Goal: Information Seeking & Learning: Find specific fact

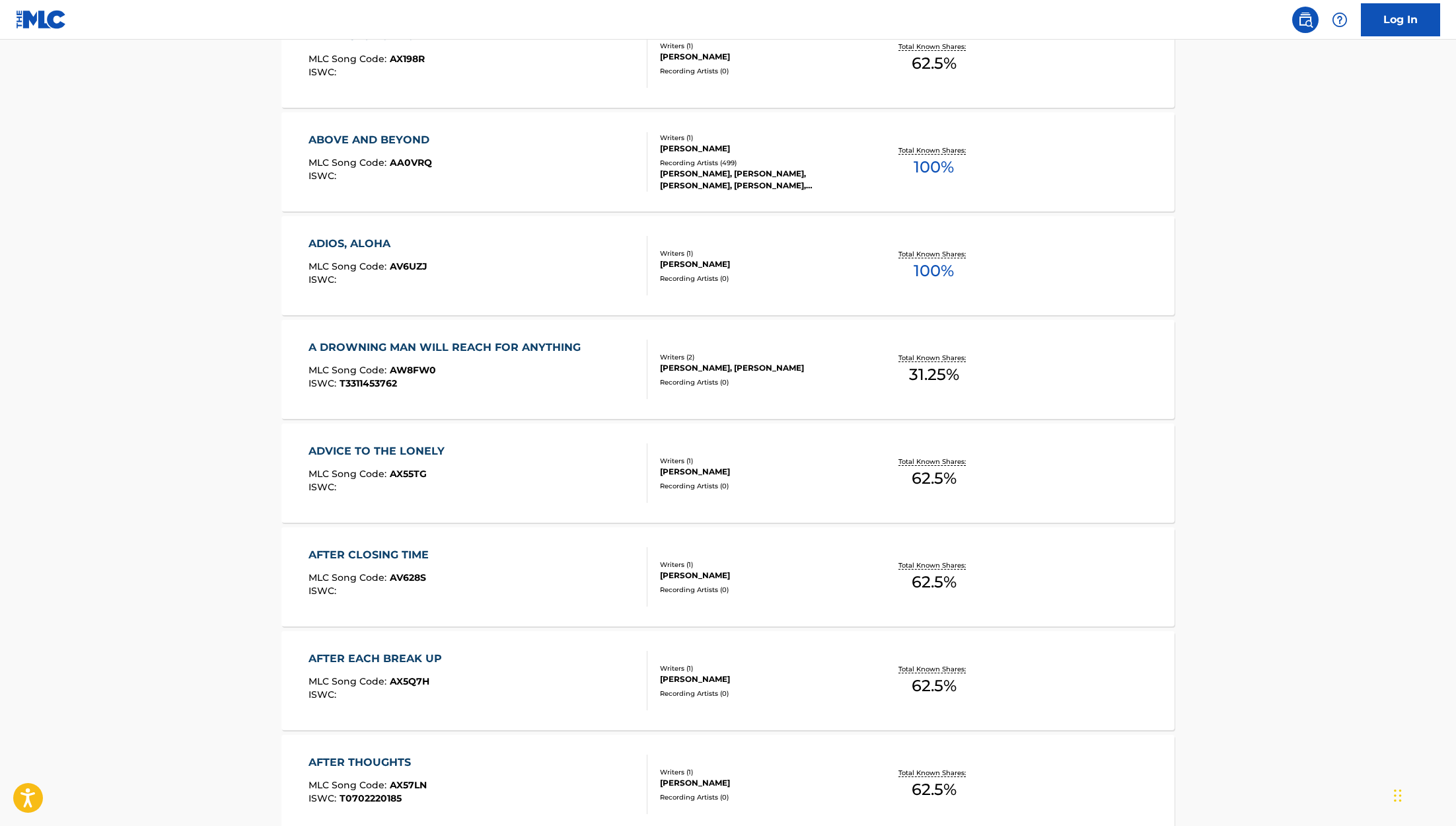
scroll to position [845, 0]
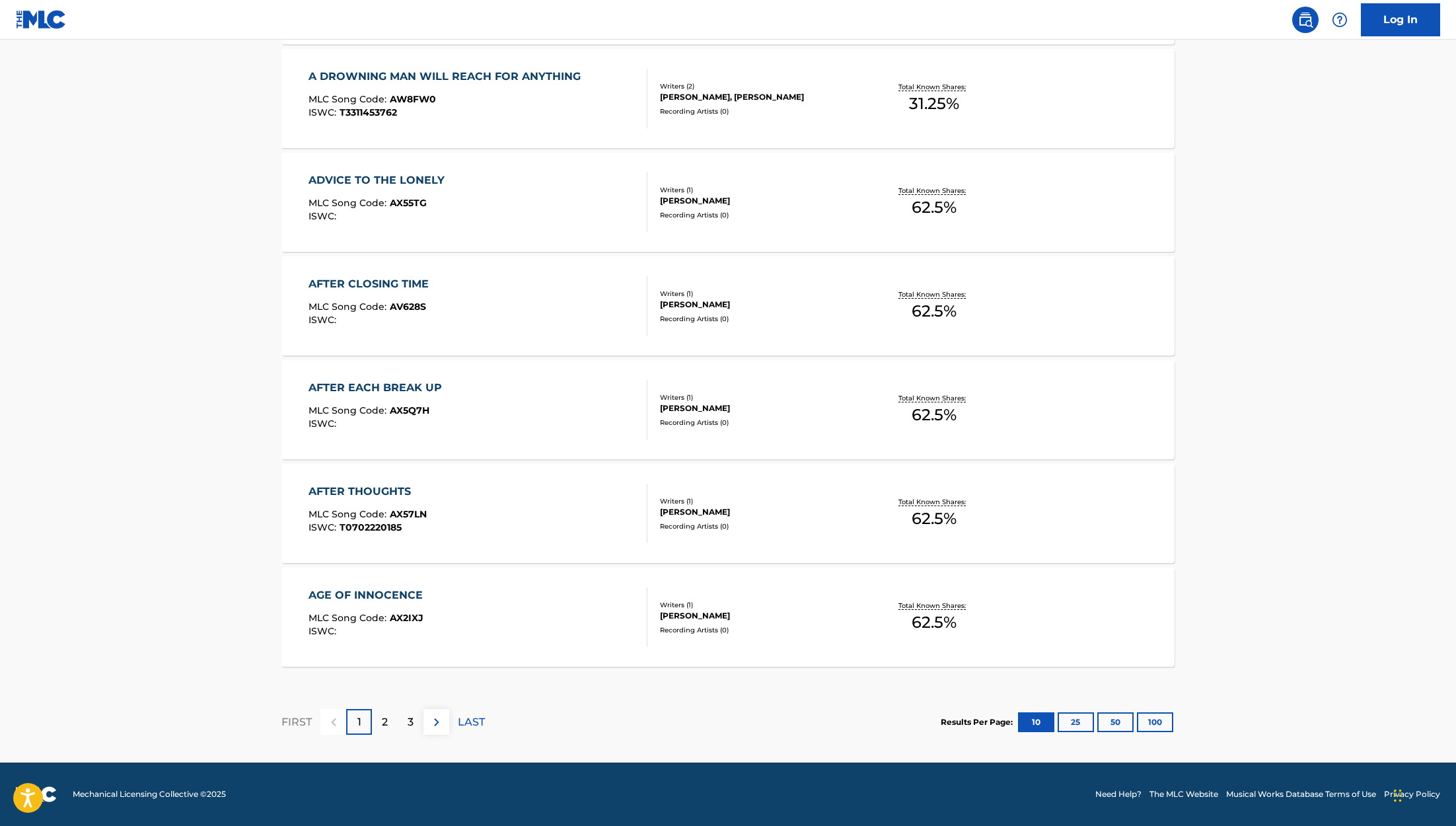
click at [1153, 718] on button "100" at bounding box center [1155, 723] width 36 height 20
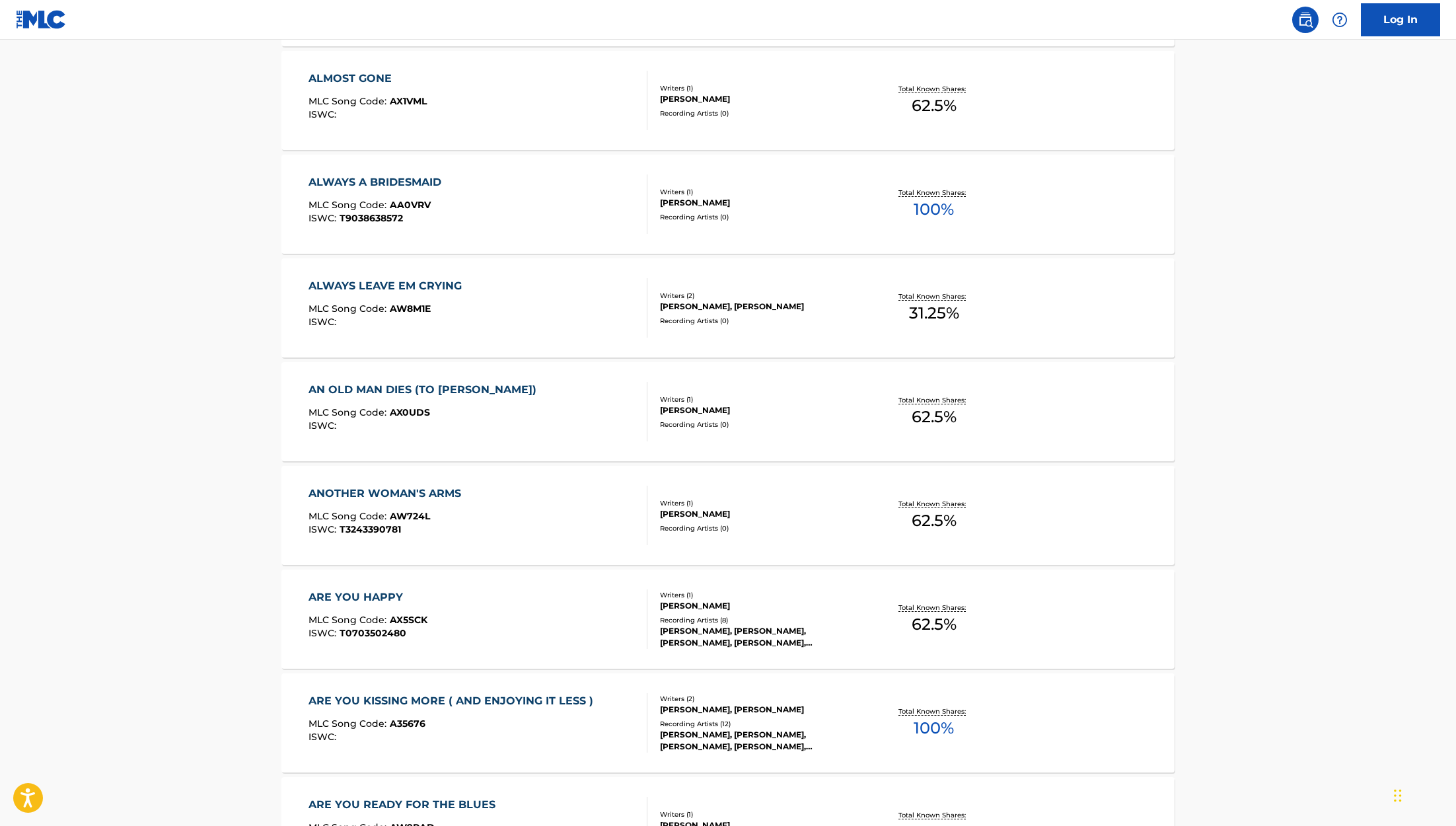
scroll to position [2529, 0]
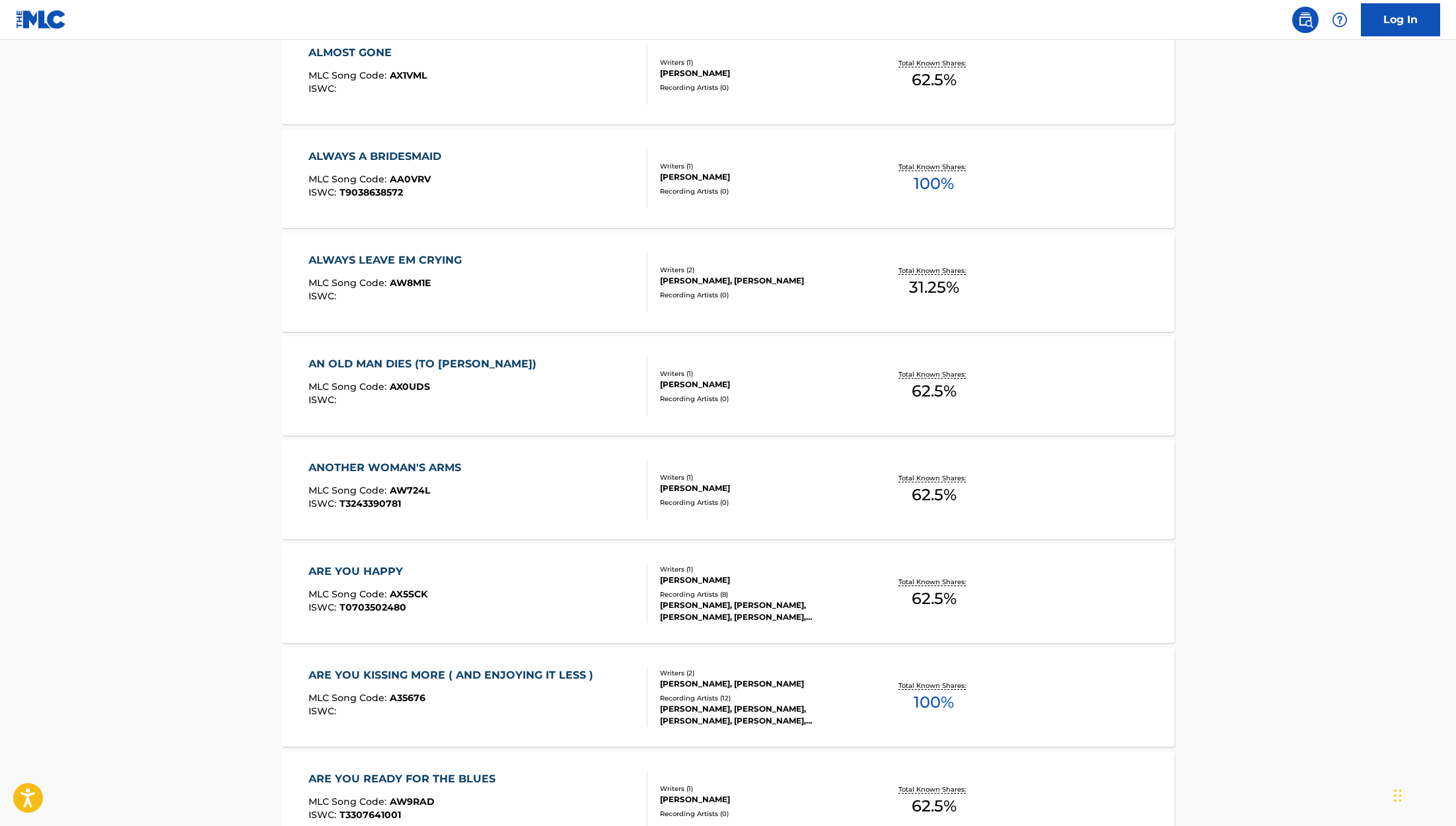
click at [930, 286] on span "31.25 %" at bounding box center [934, 288] width 50 height 24
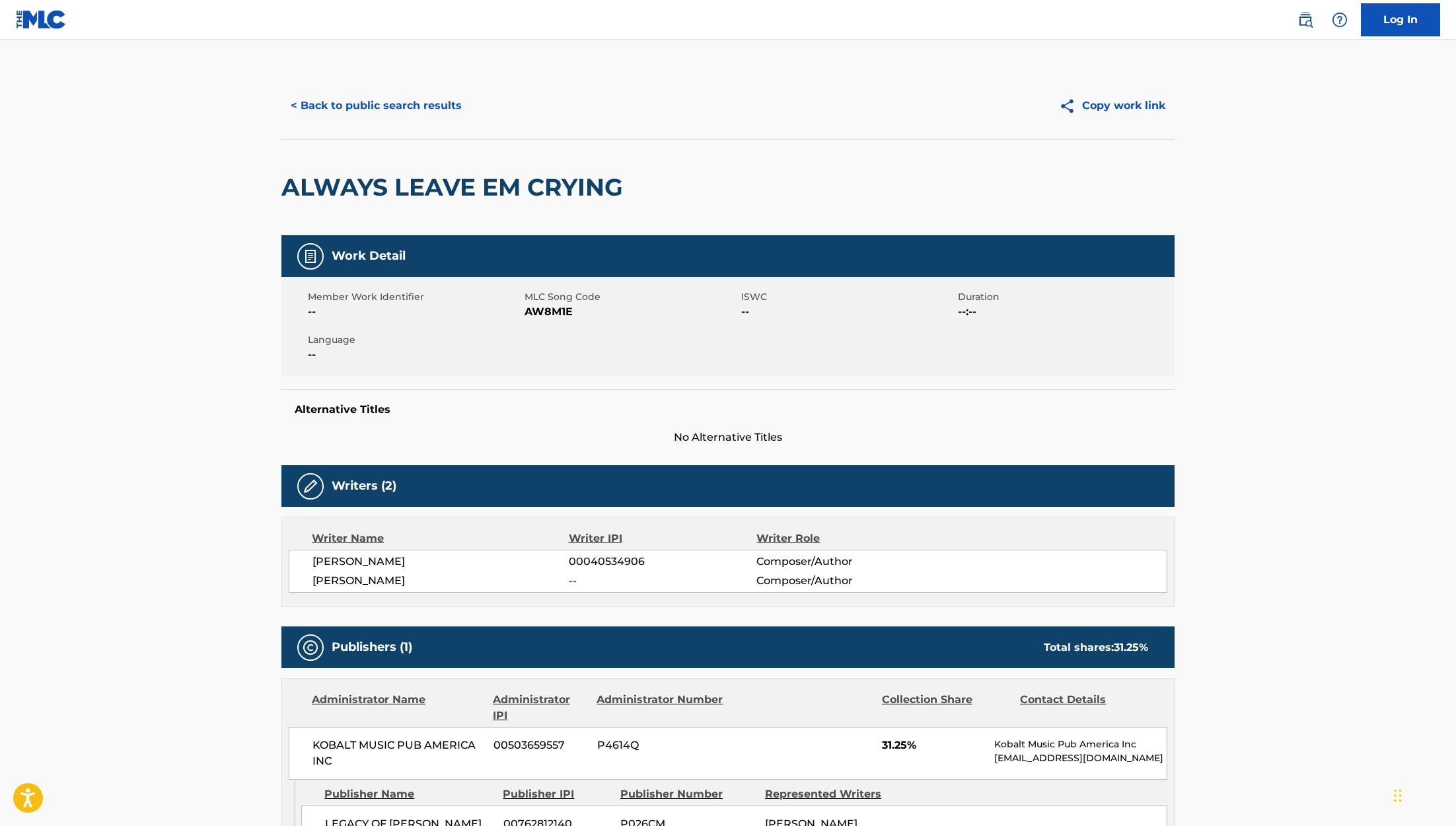
click at [379, 105] on button "< Back to public search results" at bounding box center [376, 106] width 189 height 33
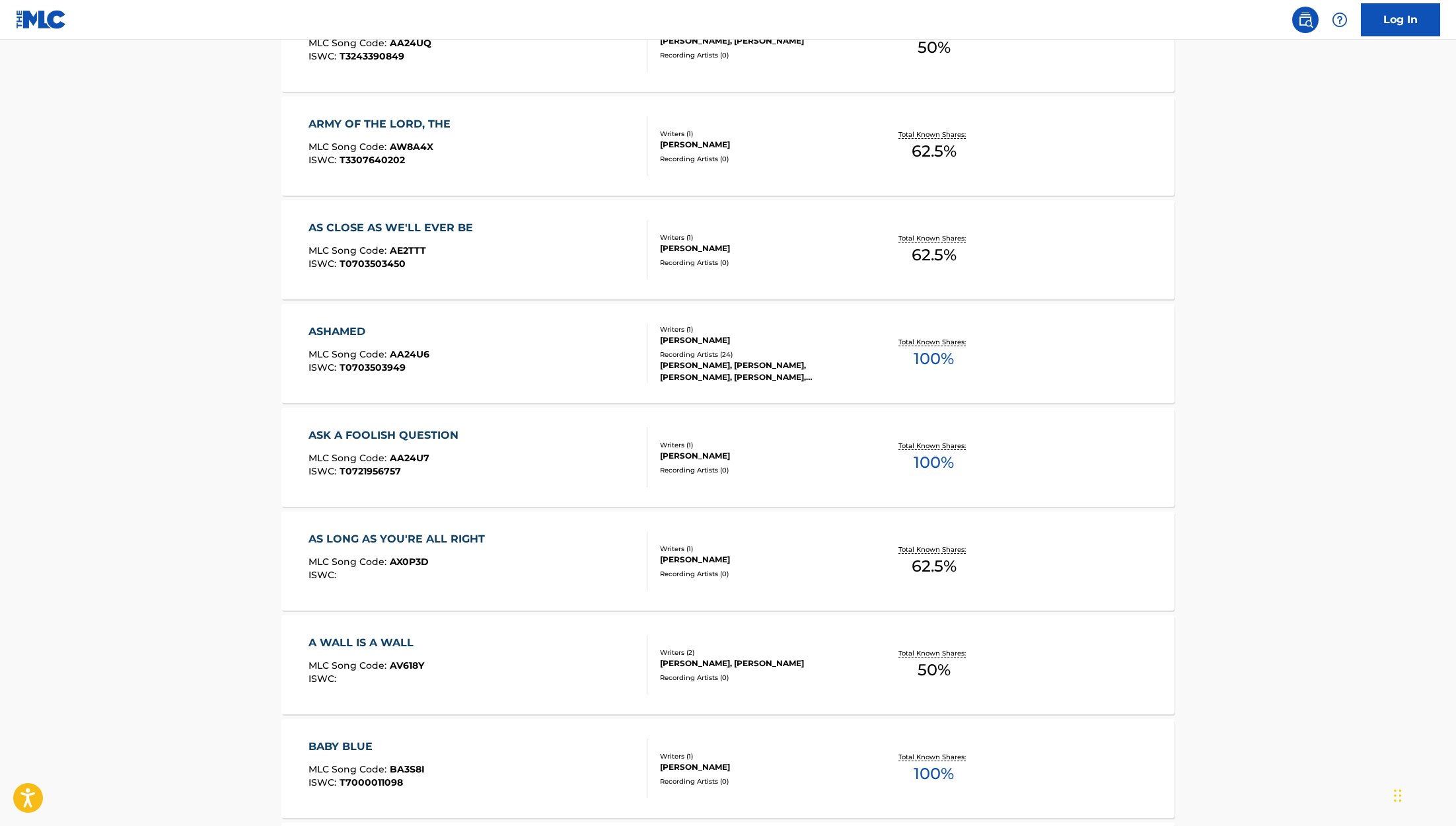
scroll to position [3503, 0]
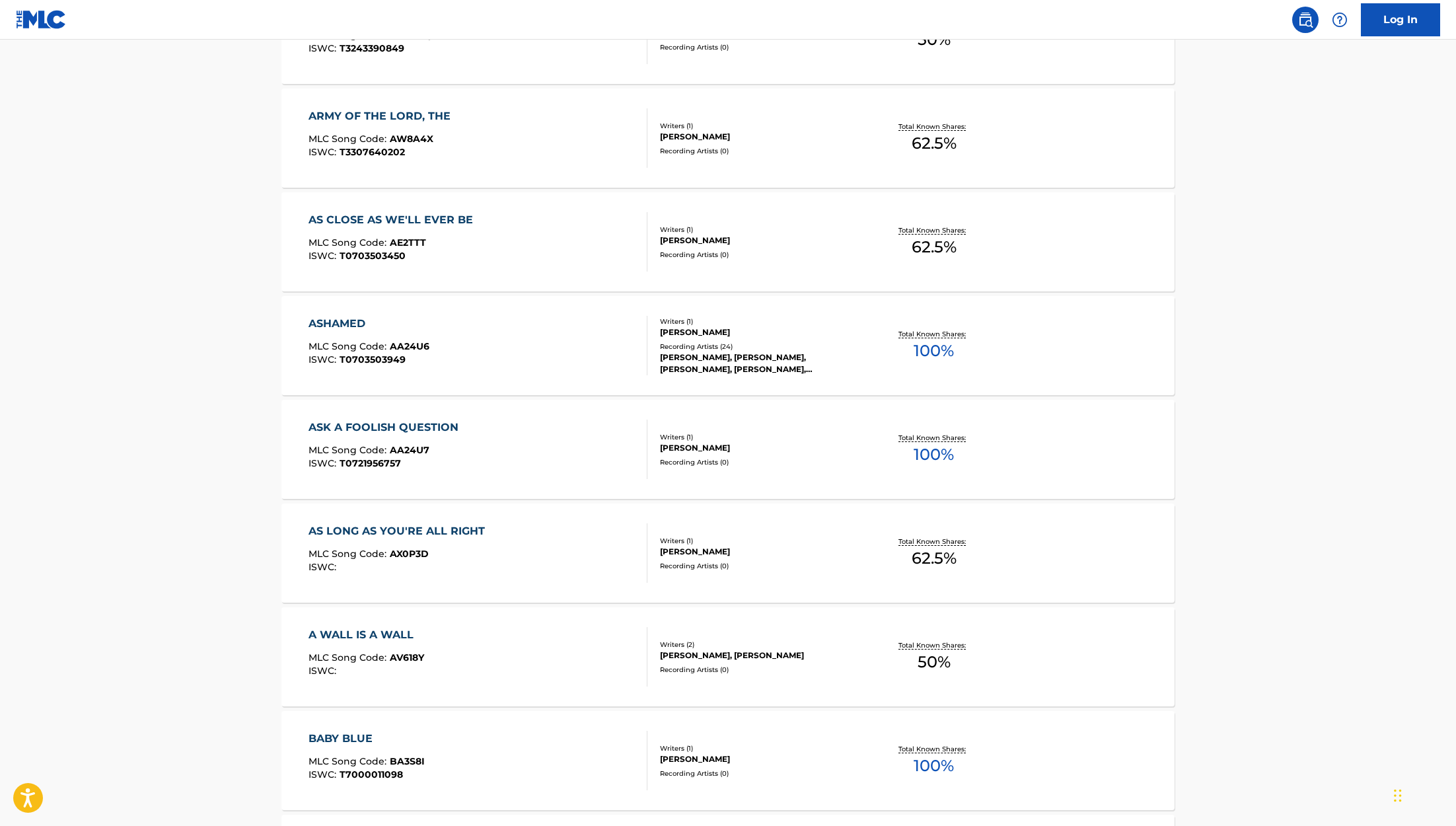
click at [919, 448] on span "100 %" at bounding box center [934, 455] width 40 height 24
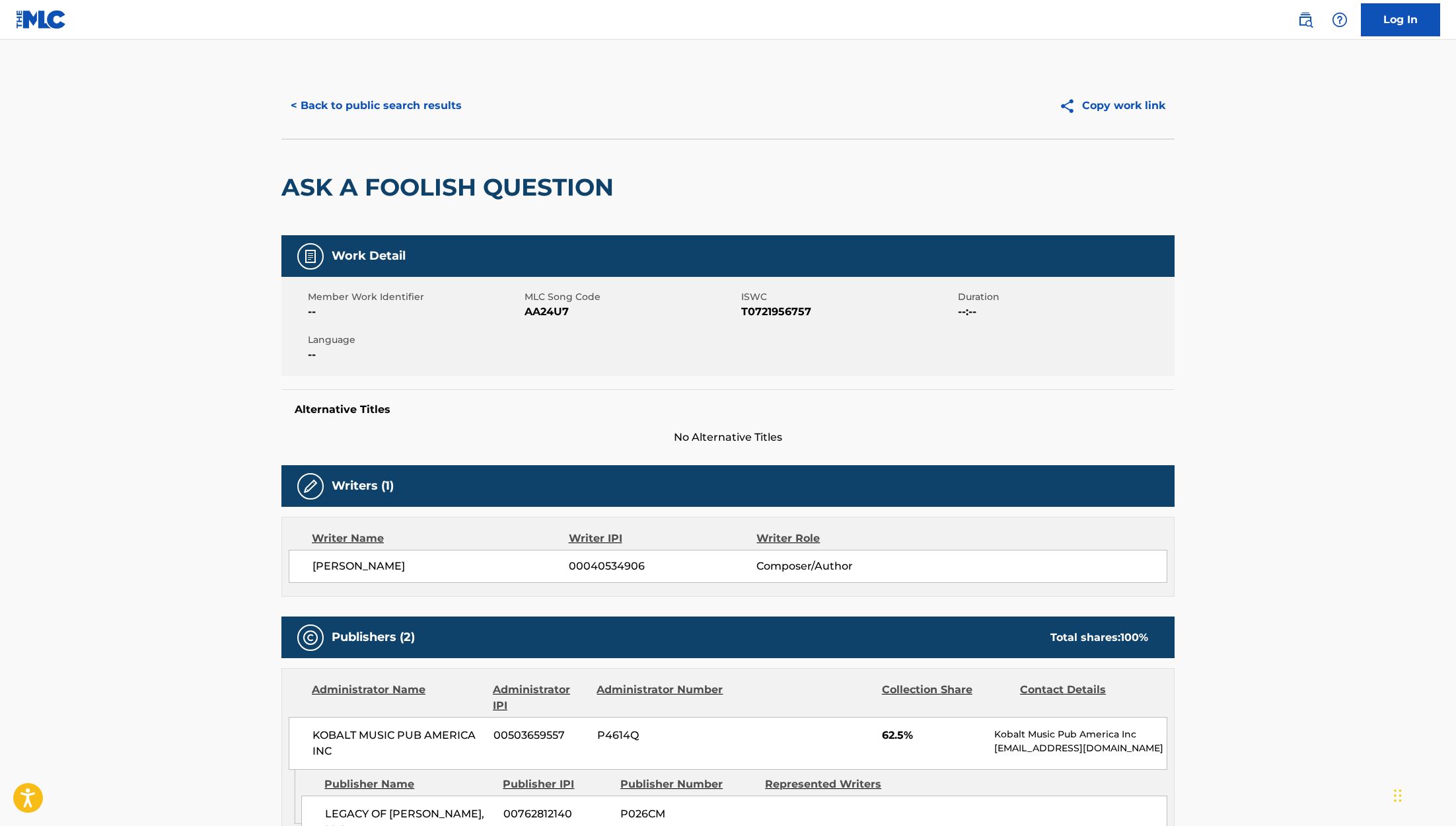
click at [340, 97] on button "< Back to public search results" at bounding box center [376, 106] width 189 height 33
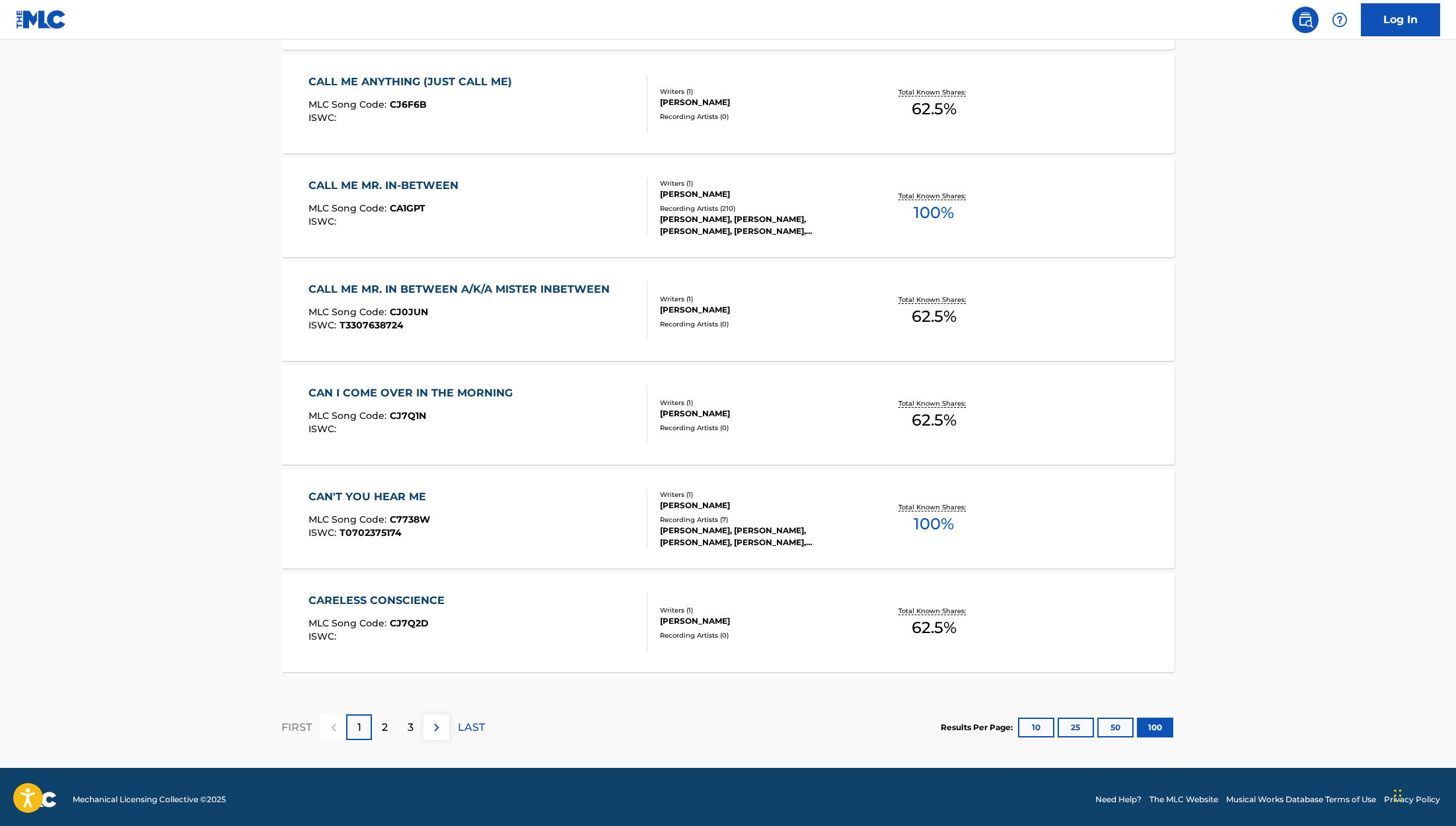
scroll to position [10182, 0]
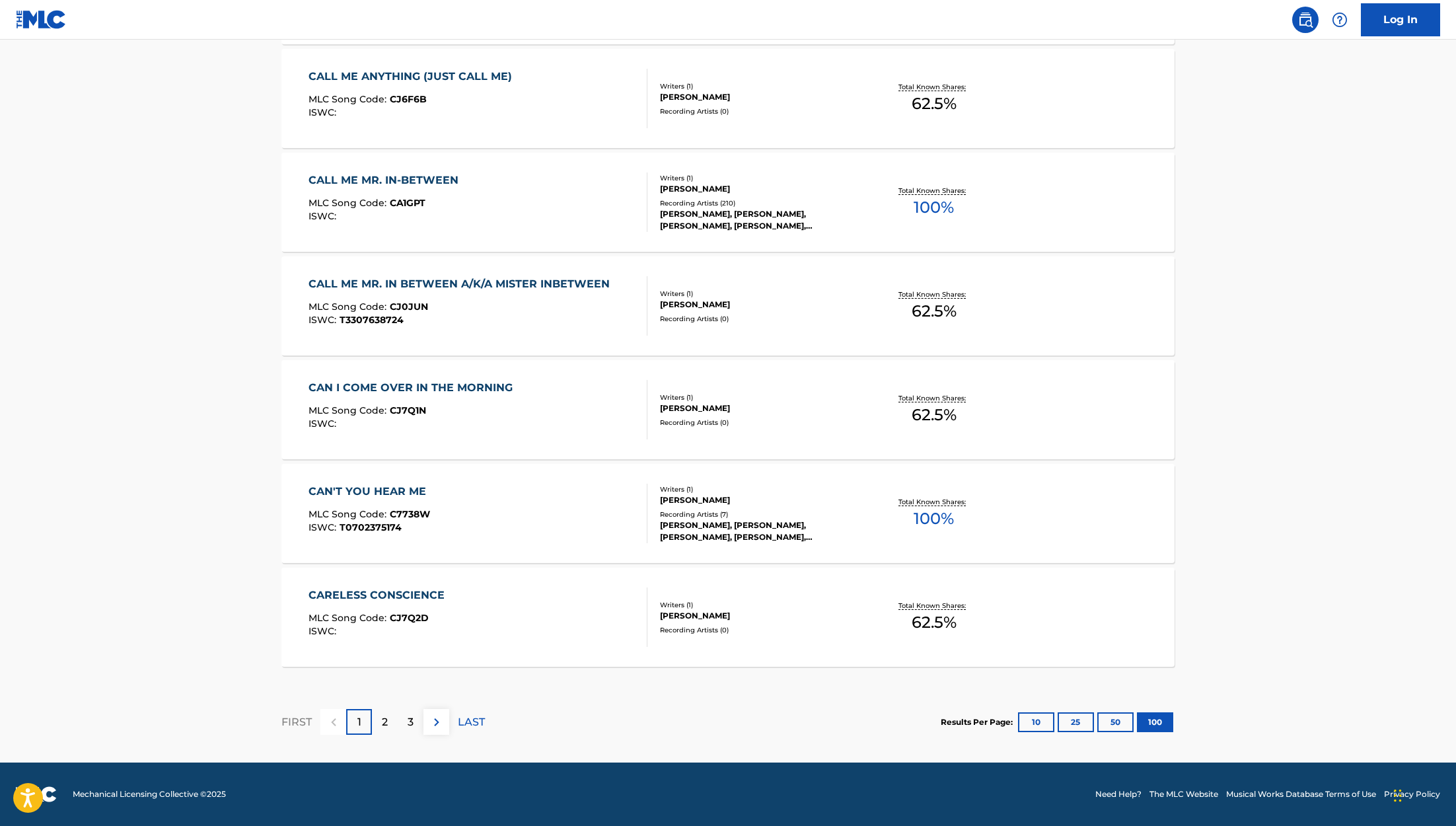
click at [386, 720] on p "2" at bounding box center [384, 723] width 6 height 16
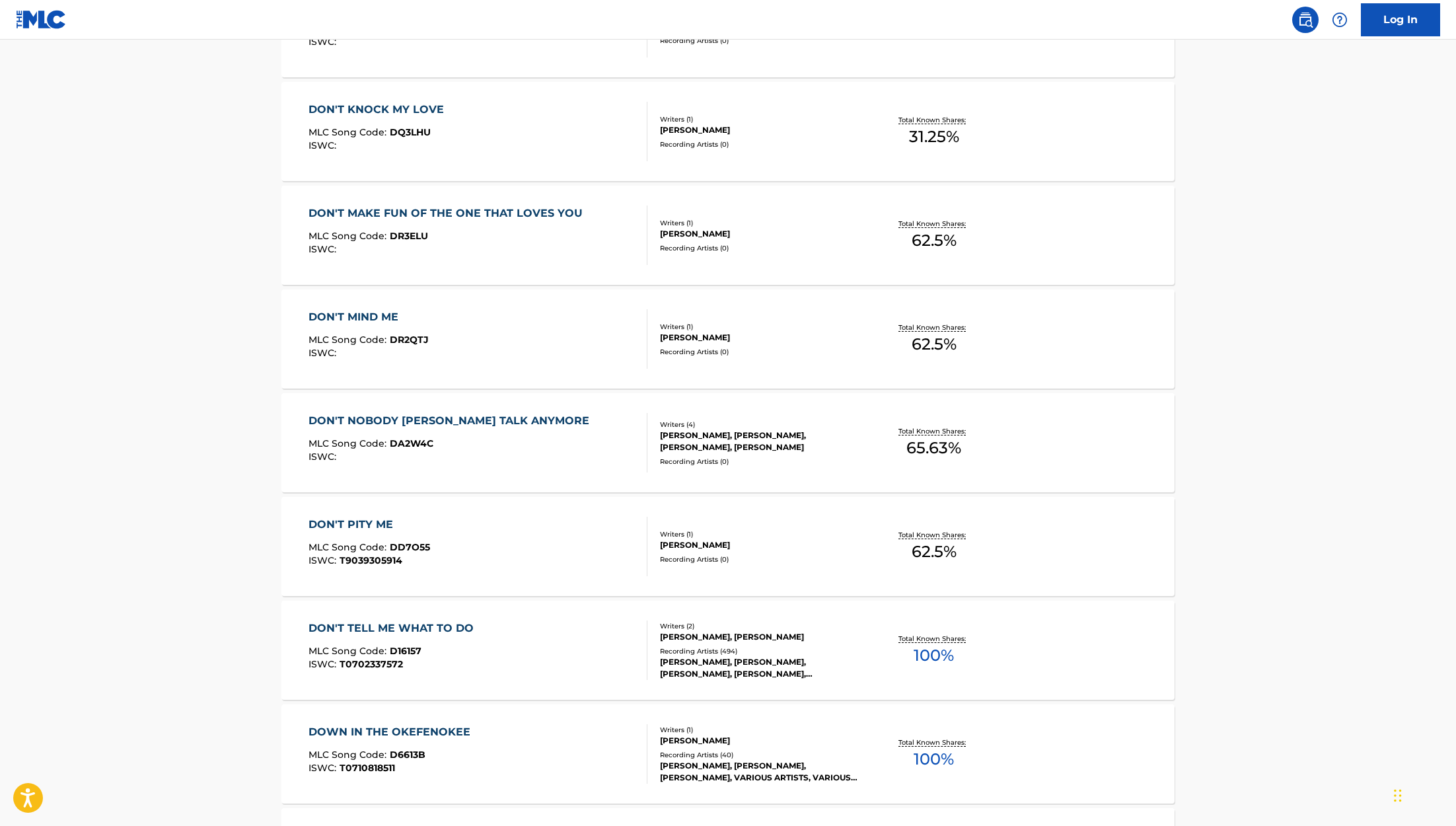
scroll to position [4964, 0]
click at [702, 653] on div "[PERSON_NAME], [PERSON_NAME], [PERSON_NAME], [PERSON_NAME], [PERSON_NAME]" at bounding box center [759, 665] width 199 height 24
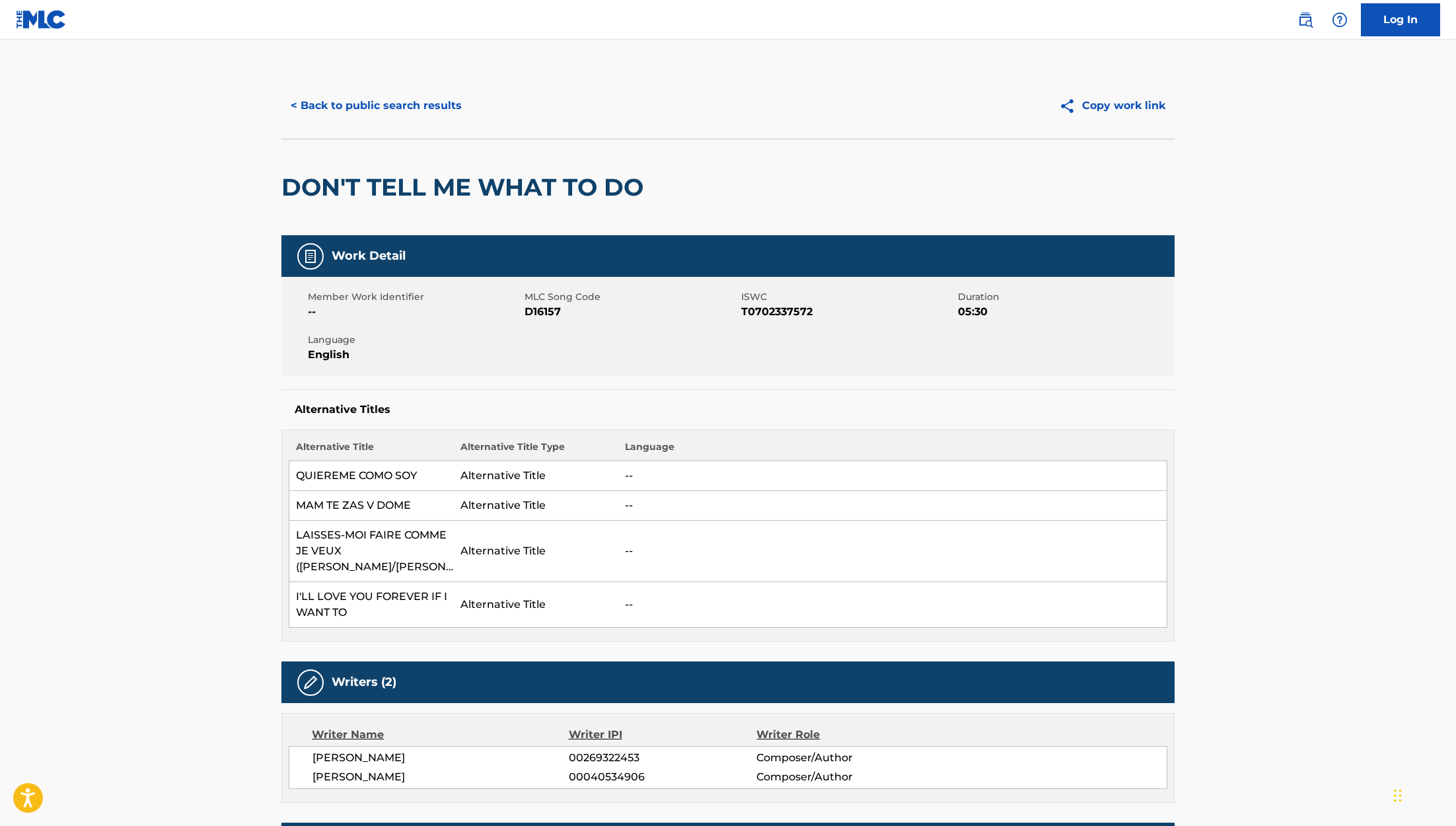
click at [358, 105] on button "< Back to public search results" at bounding box center [376, 106] width 189 height 33
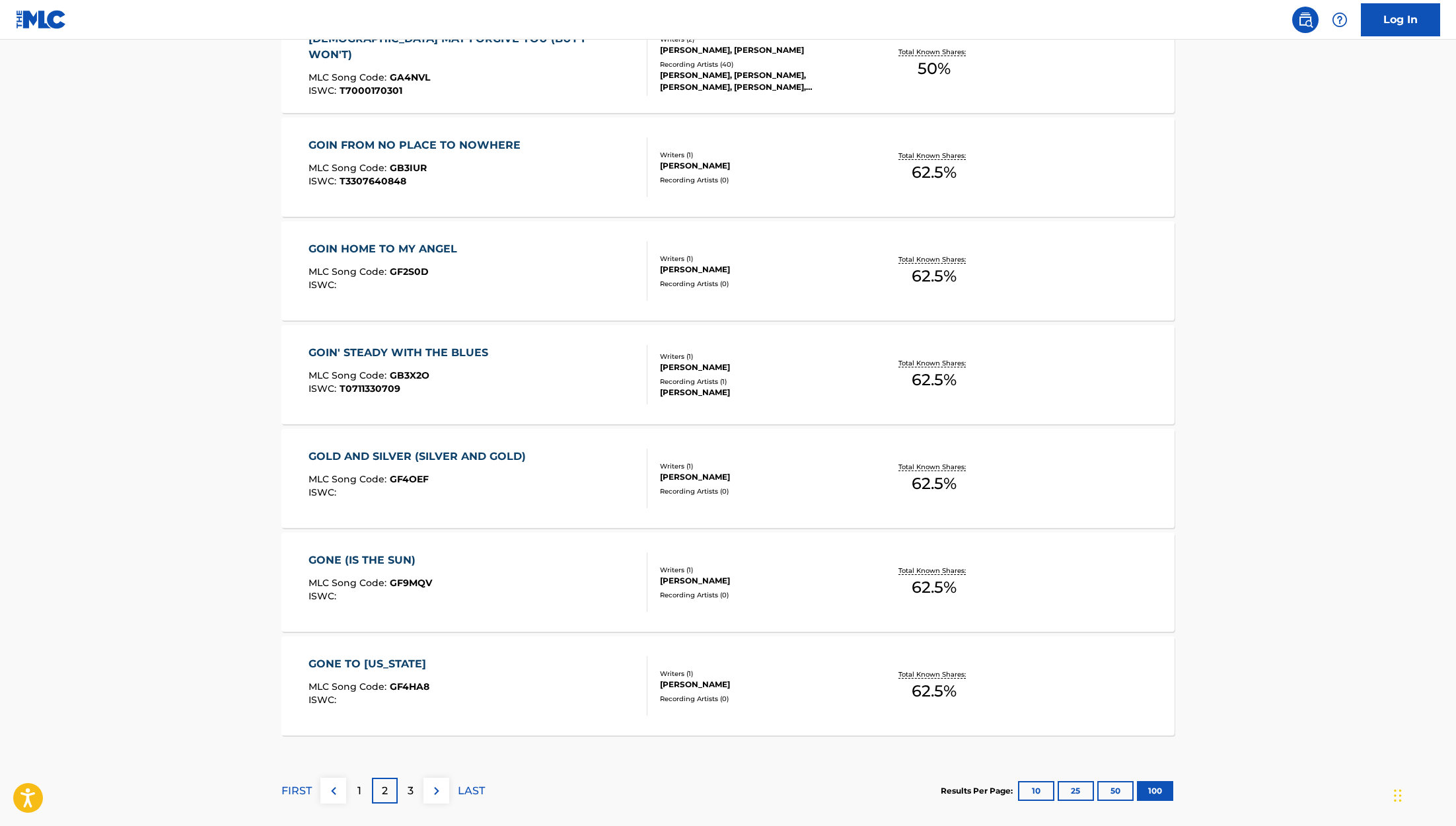
scroll to position [10182, 0]
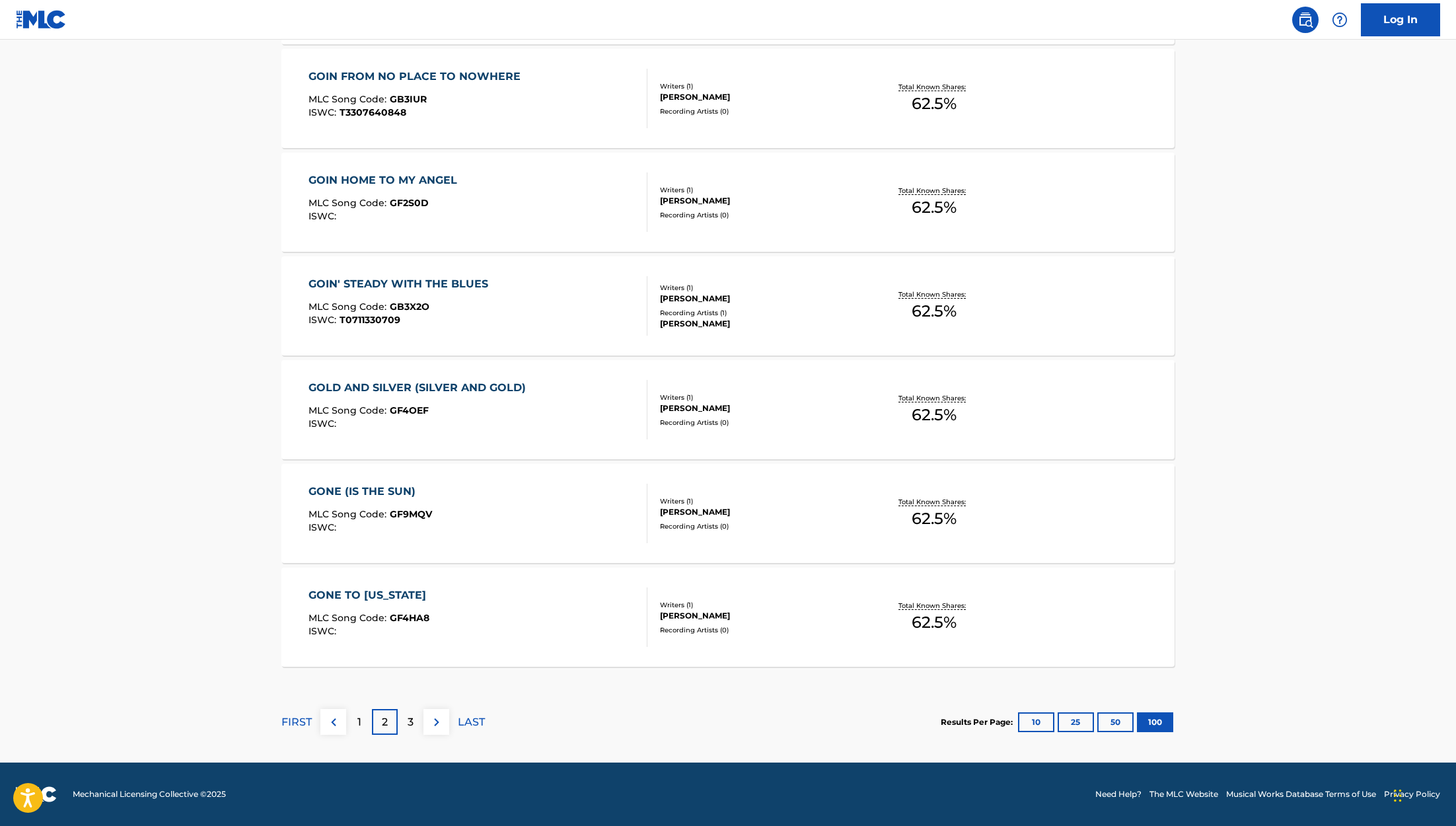
click at [413, 723] on p "3" at bounding box center [410, 723] width 6 height 16
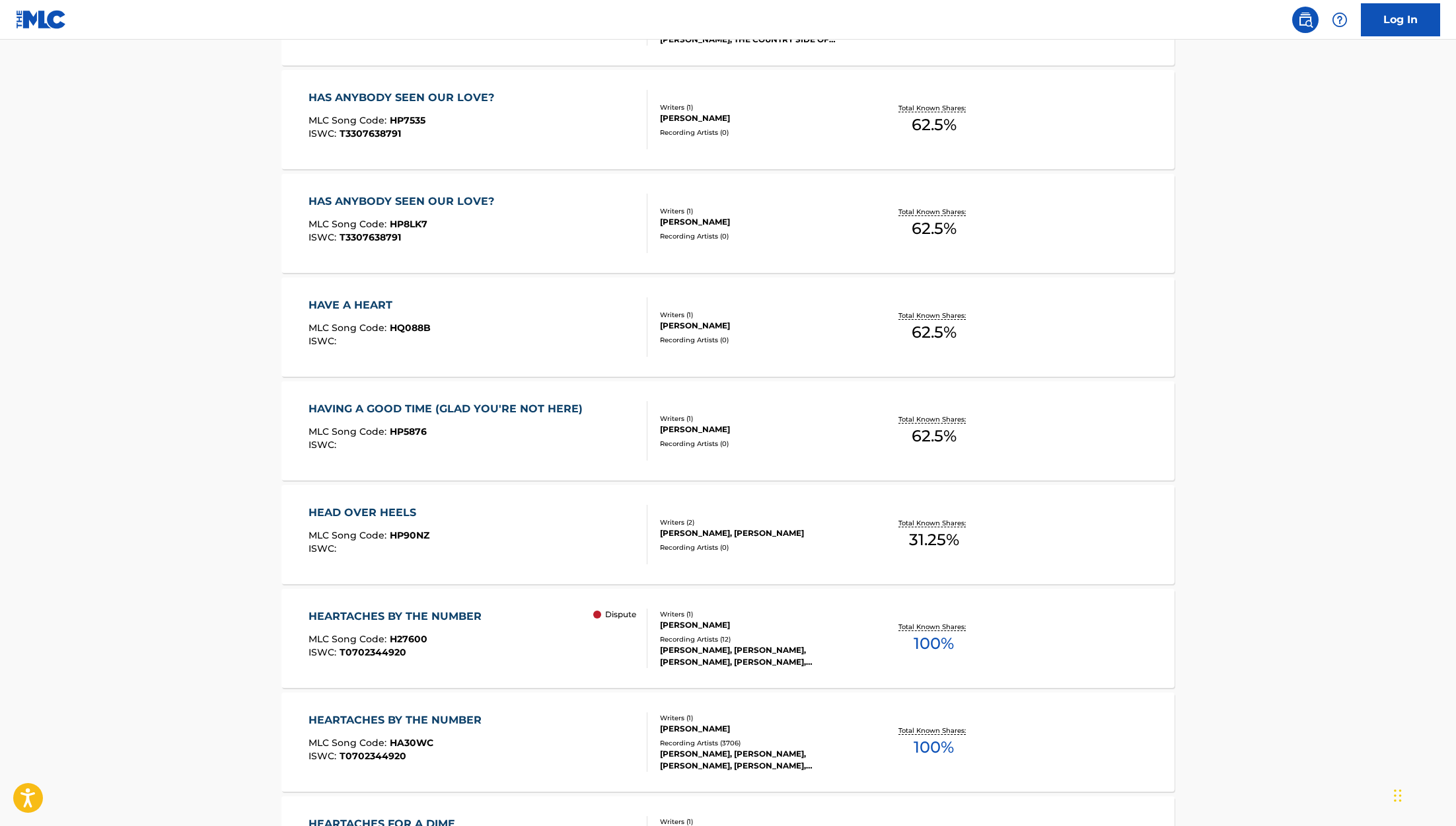
scroll to position [2279, 0]
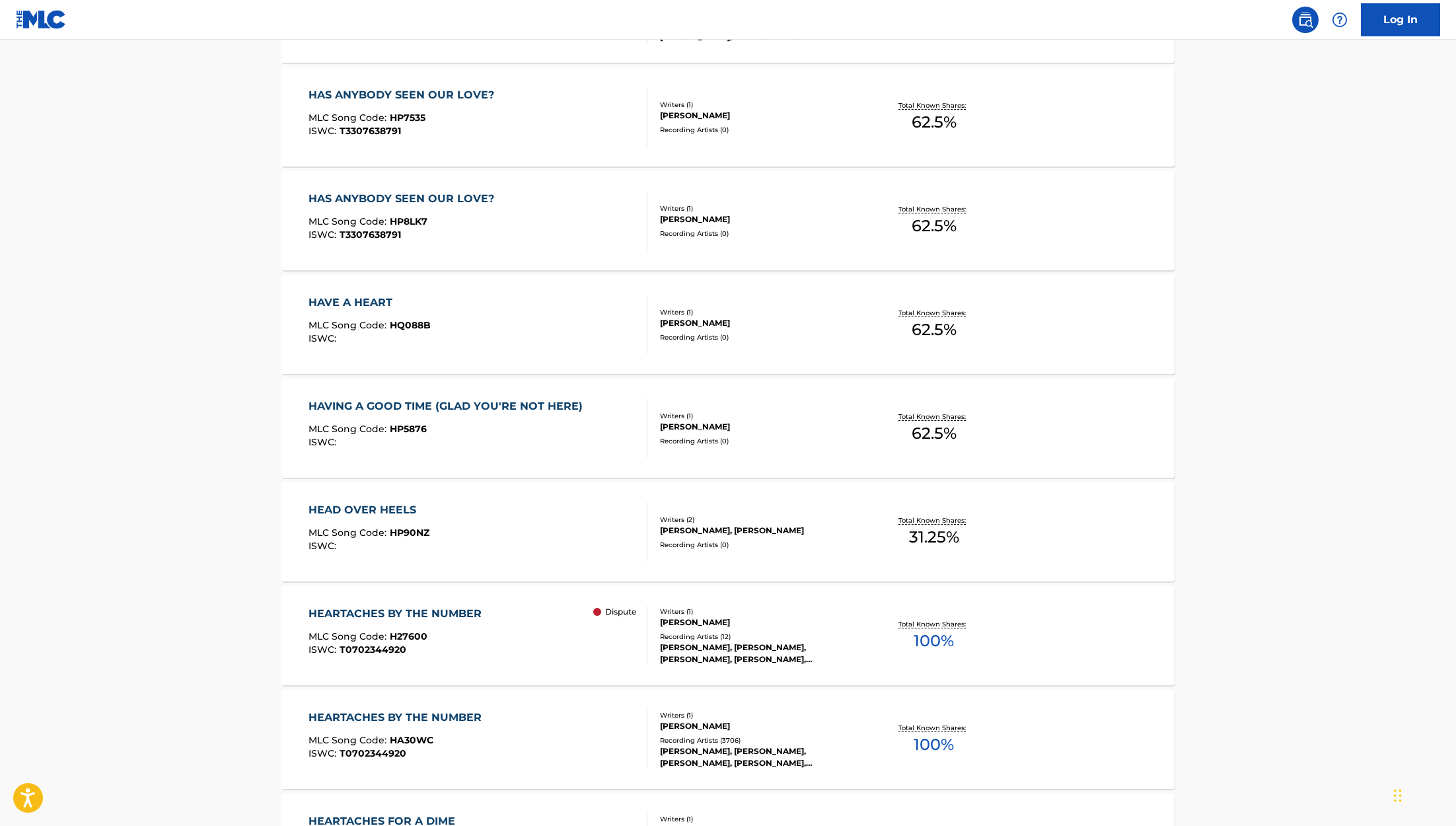
click at [696, 649] on div "[PERSON_NAME], [PERSON_NAME], [PERSON_NAME], [PERSON_NAME], [PERSON_NAME]" at bounding box center [759, 654] width 199 height 24
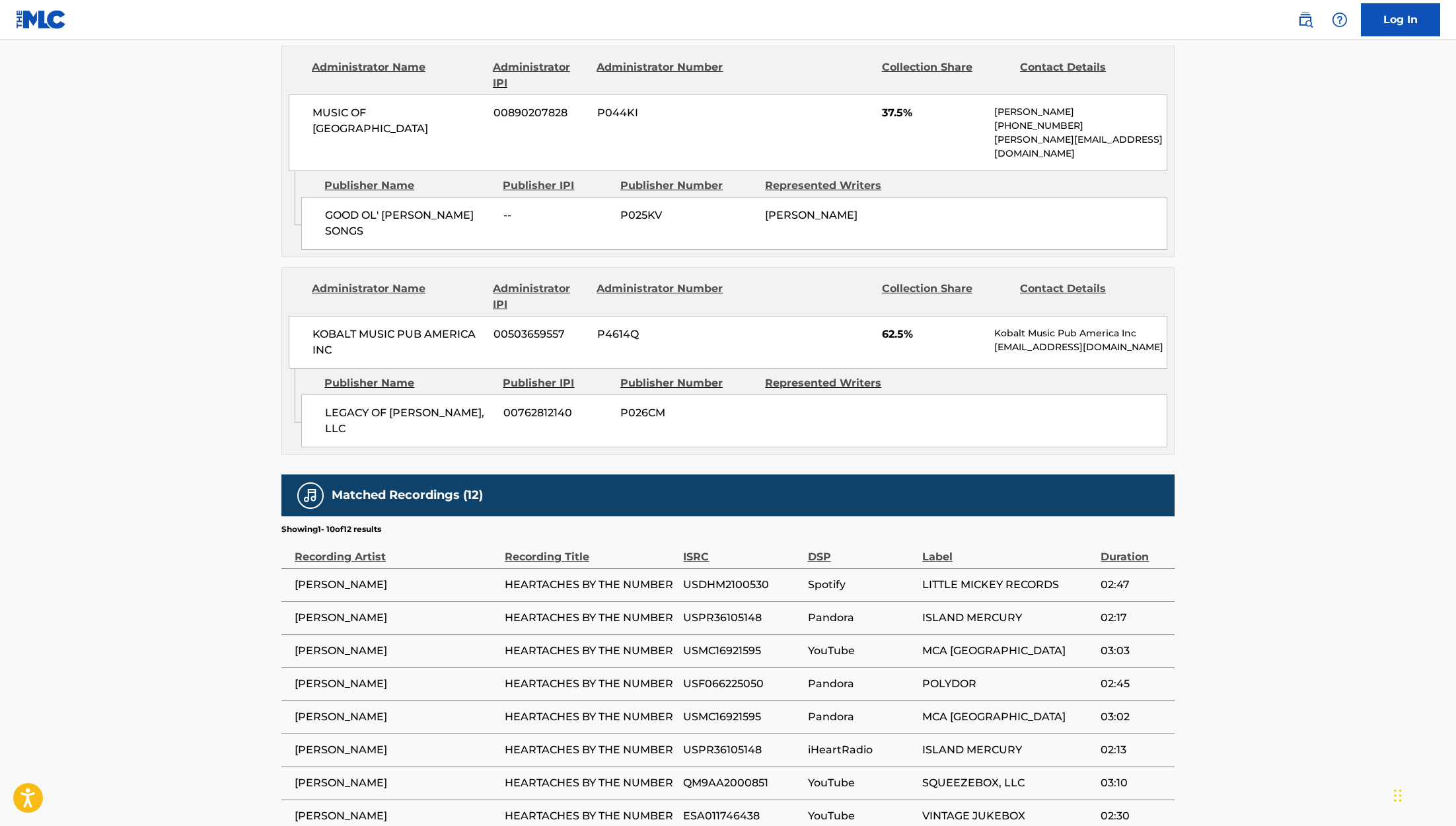
scroll to position [609, 0]
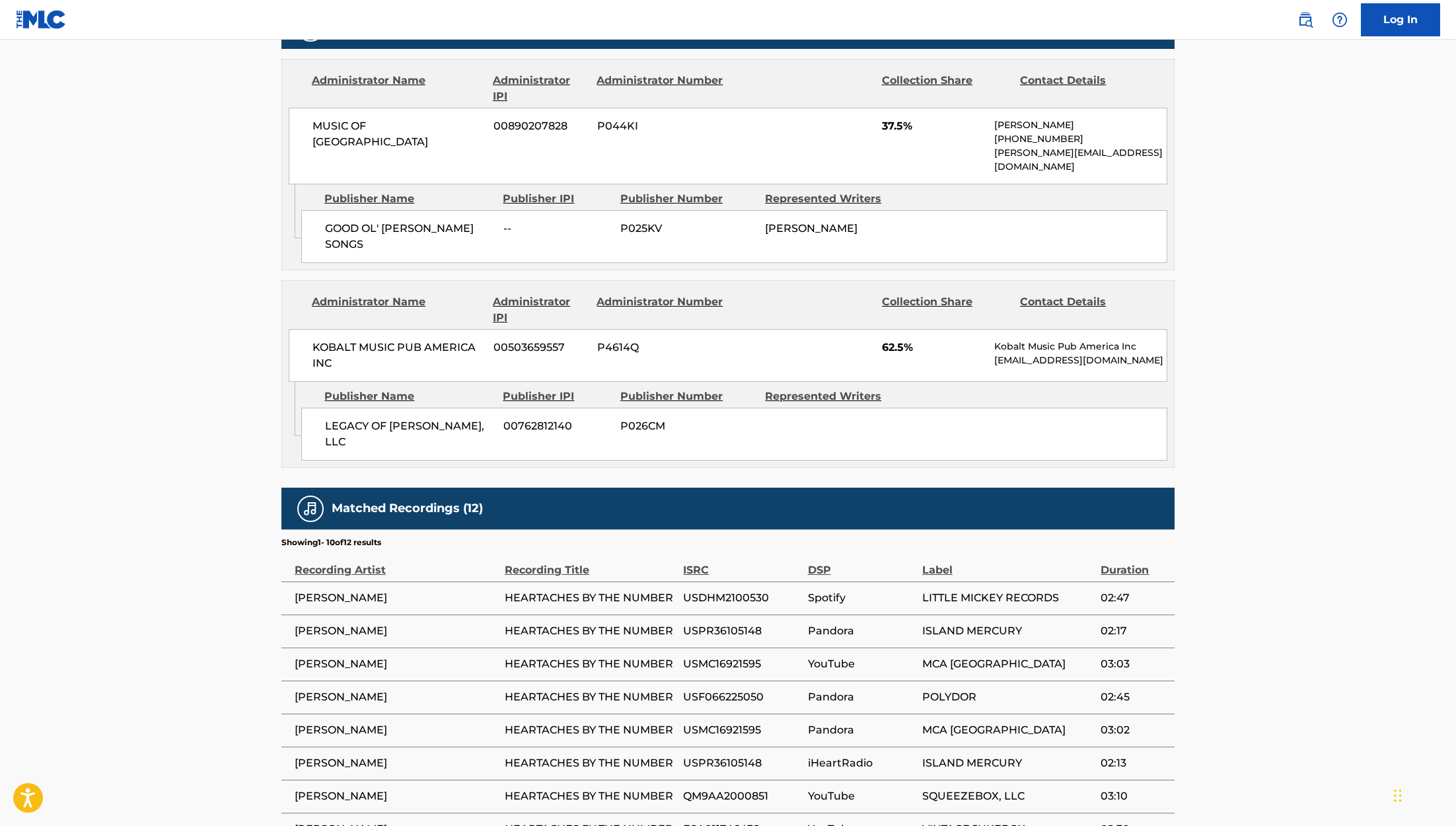
click at [376, 501] on h5 "Matched Recordings (12)" at bounding box center [407, 508] width 151 height 15
click at [498, 489] on div "Matched Recordings (12)" at bounding box center [728, 508] width 893 height 41
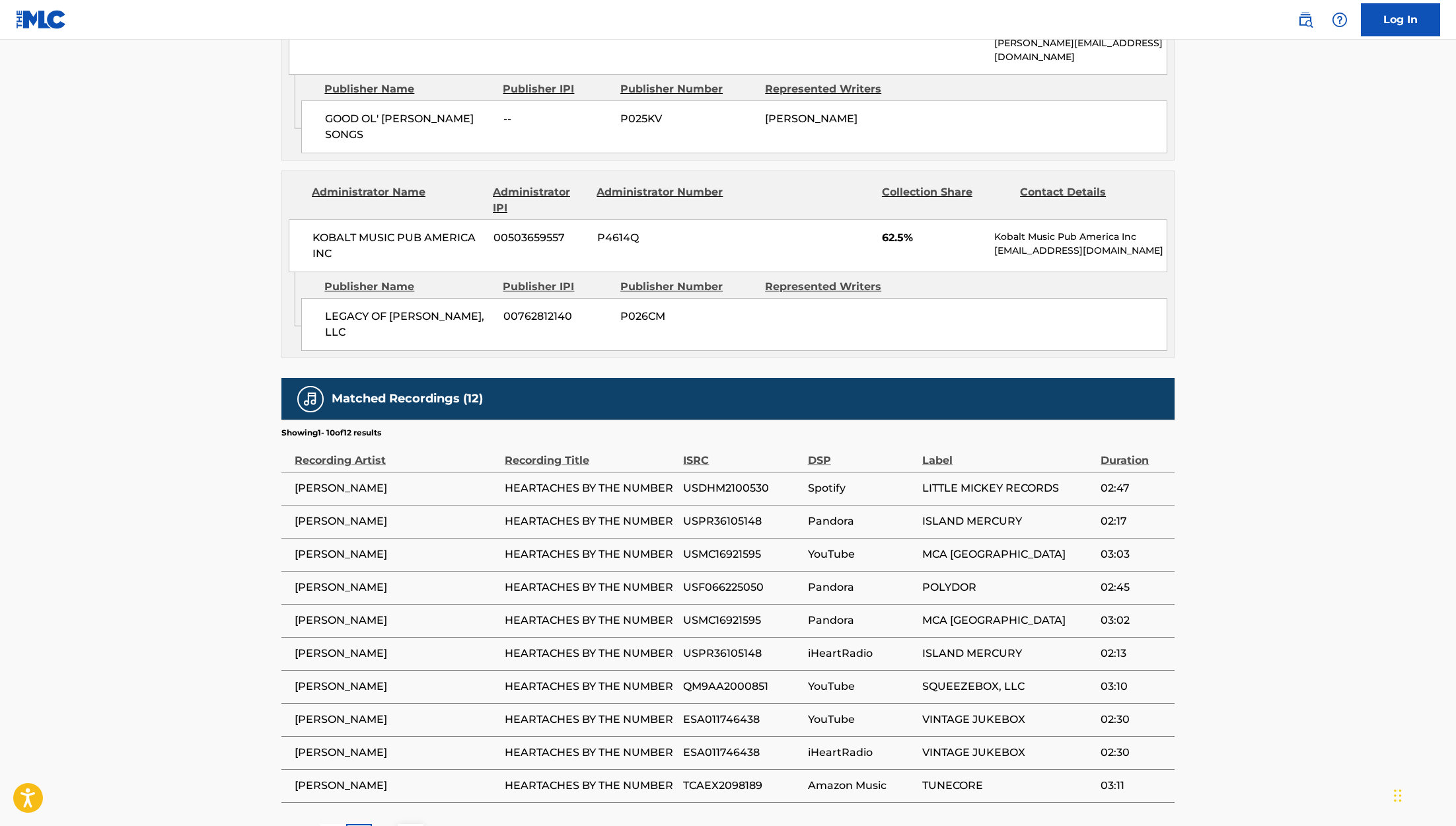
scroll to position [801, 0]
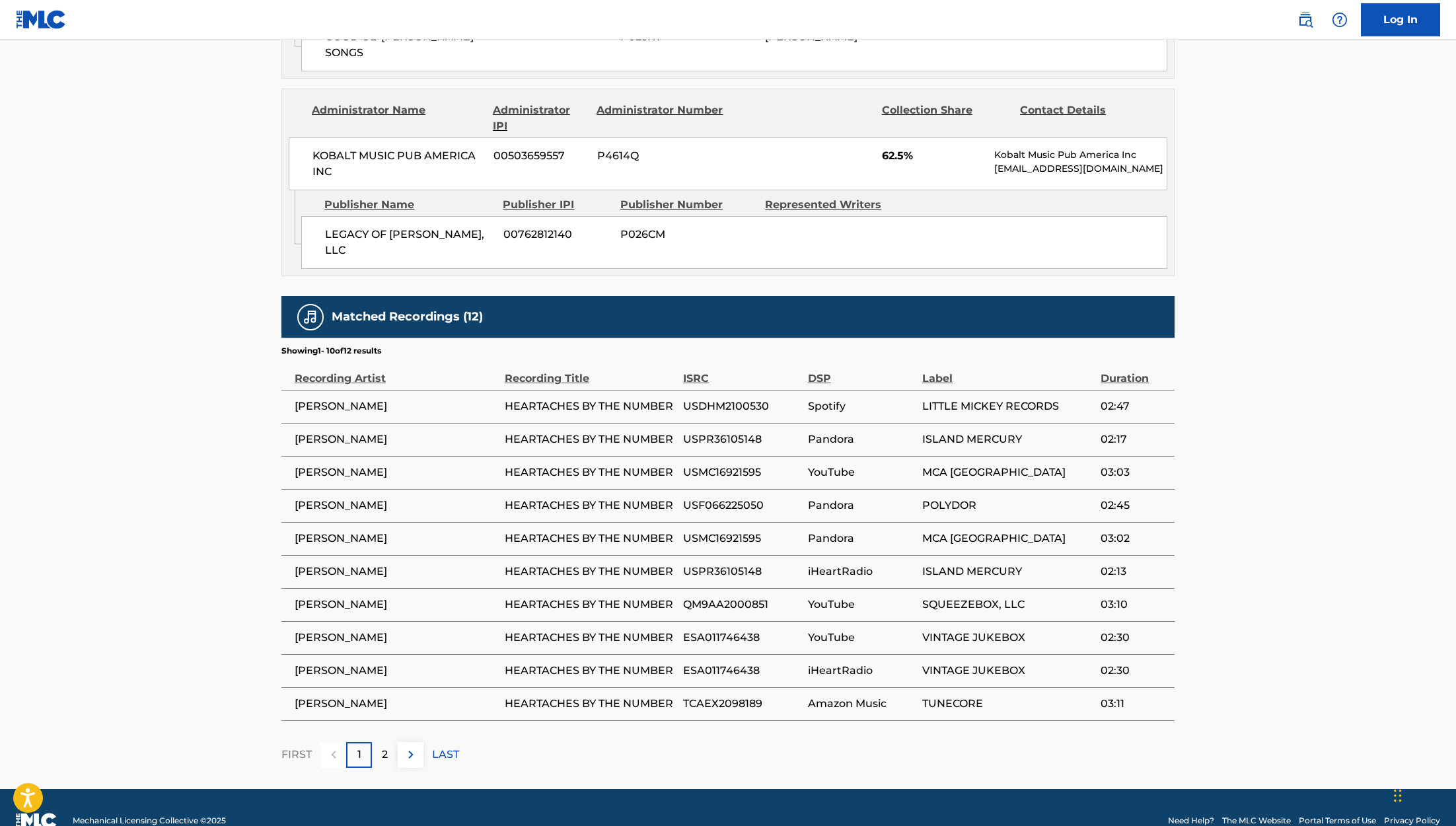
click at [337, 654] on td "[PERSON_NAME]" at bounding box center [393, 671] width 223 height 33
click at [324, 522] on td "[PERSON_NAME]" at bounding box center [393, 538] width 223 height 33
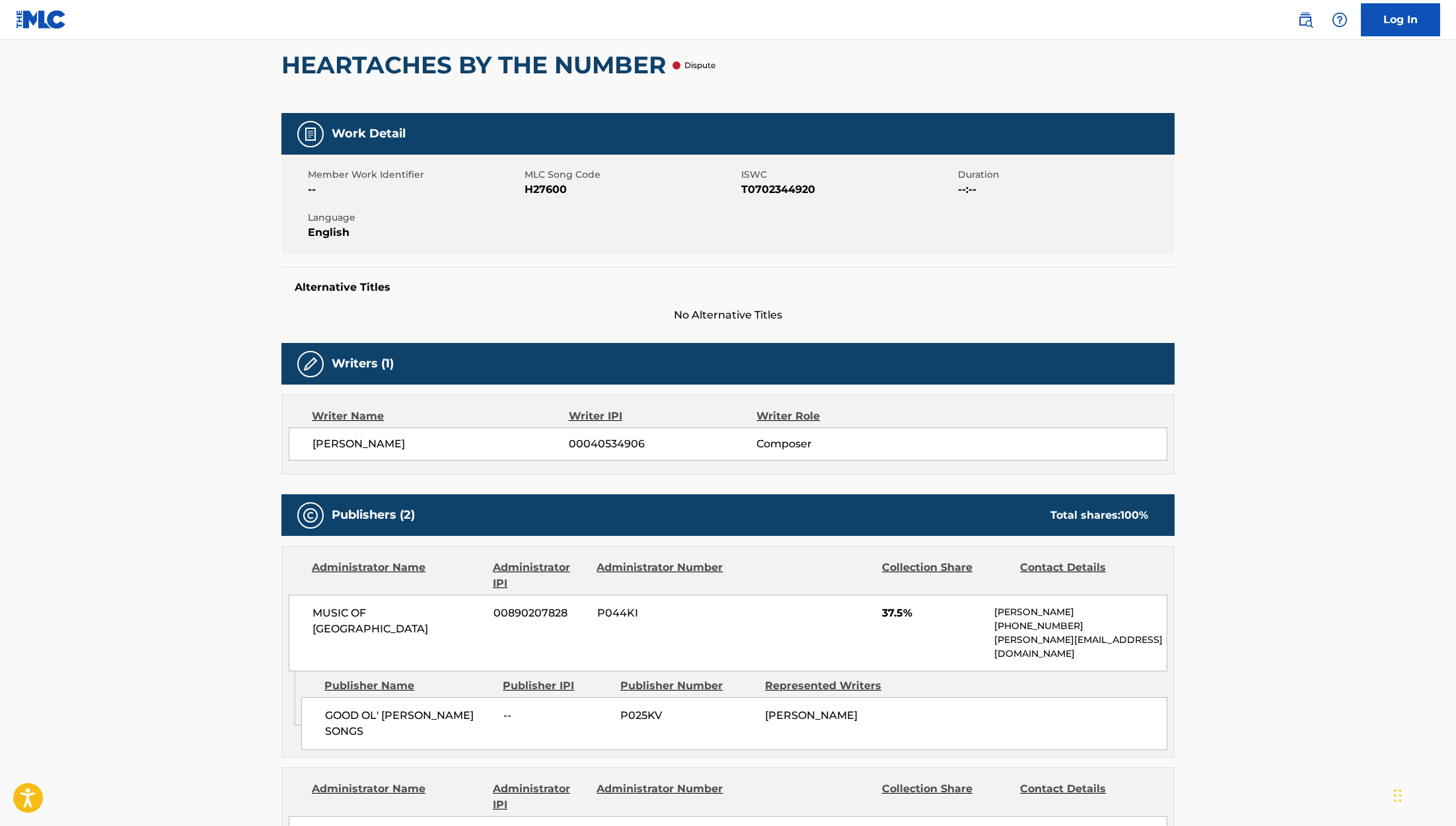
scroll to position [48, 0]
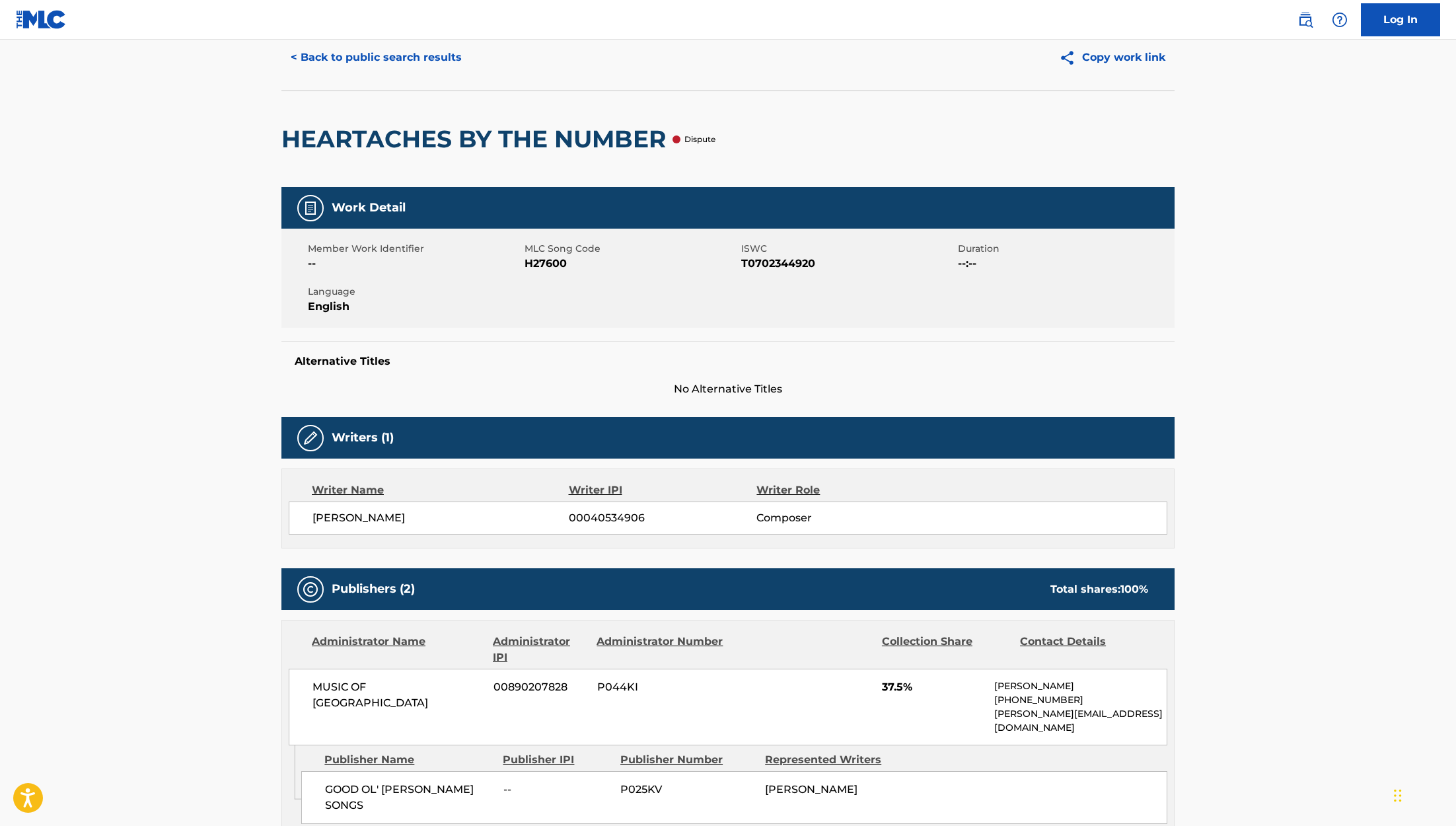
click at [691, 141] on p "Dispute" at bounding box center [700, 139] width 31 height 12
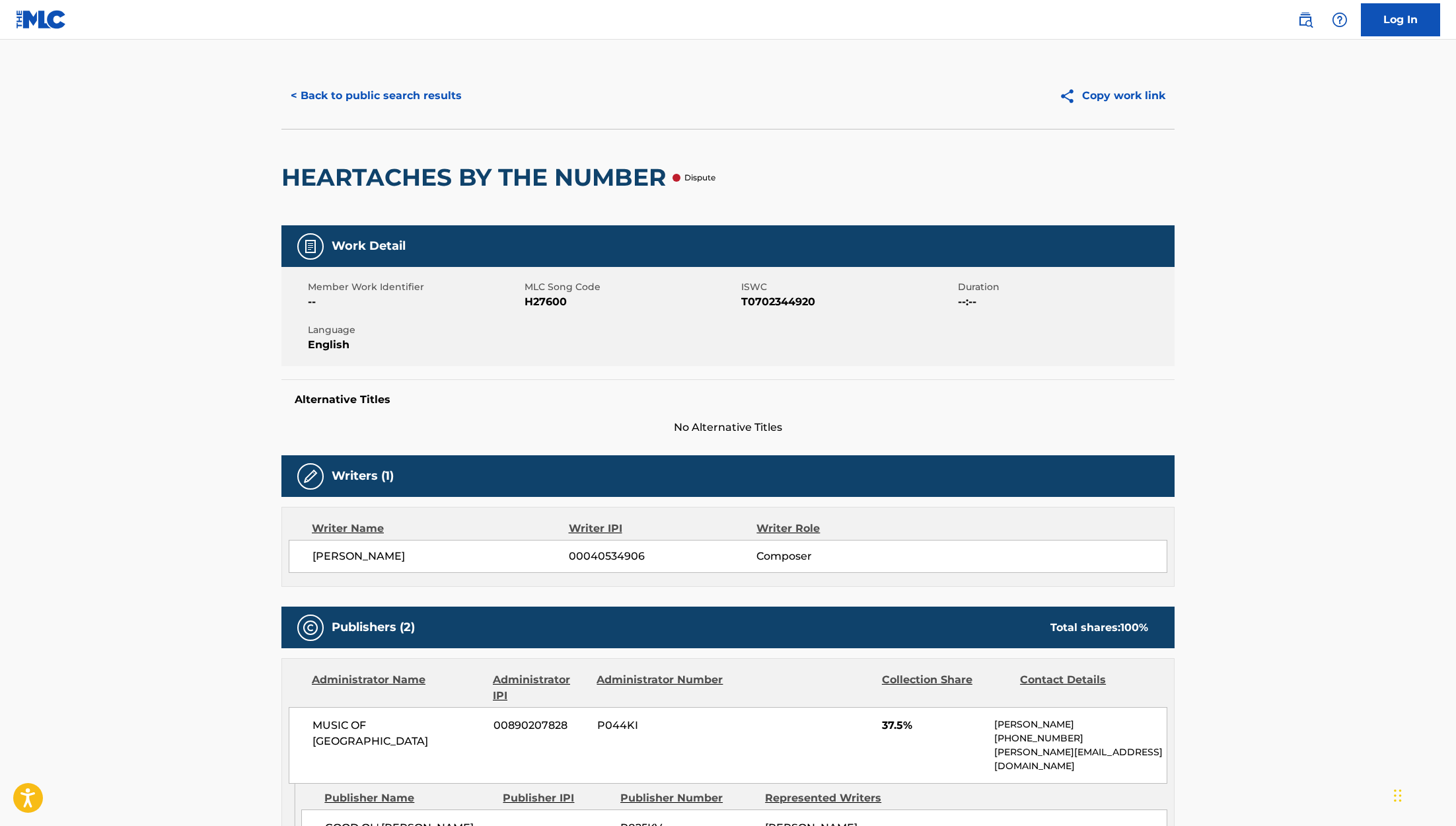
scroll to position [0, 0]
